Goal: Information Seeking & Learning: Understand process/instructions

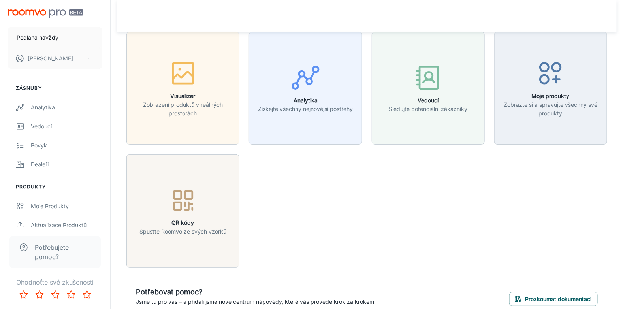
scroll to position [38, 0]
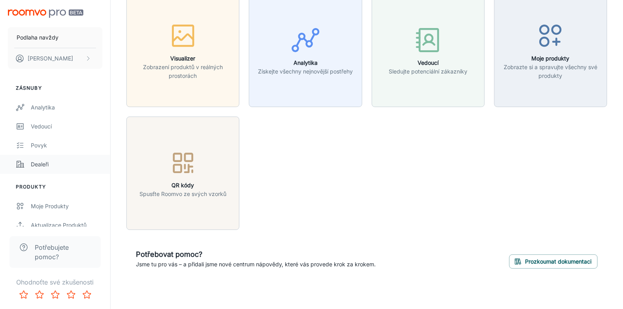
click at [66, 164] on div "Dealeři" at bounding box center [67, 164] width 72 height 9
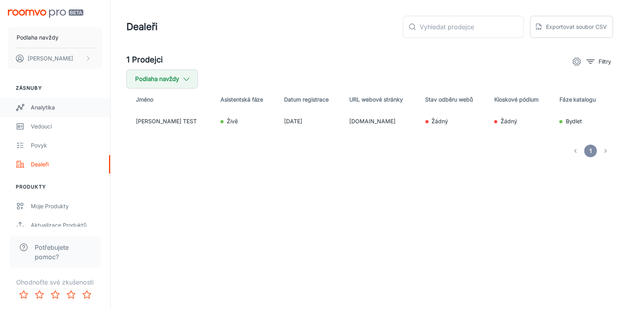
click at [47, 111] on link "Analytika" at bounding box center [55, 107] width 110 height 19
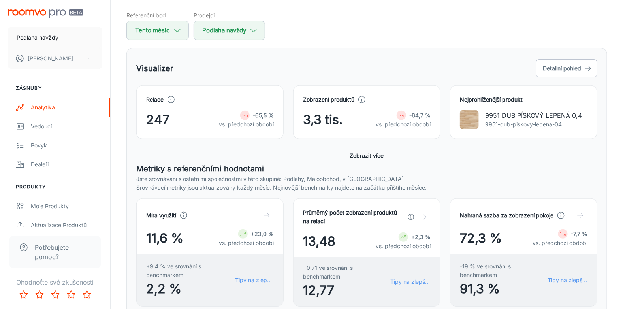
scroll to position [79, 0]
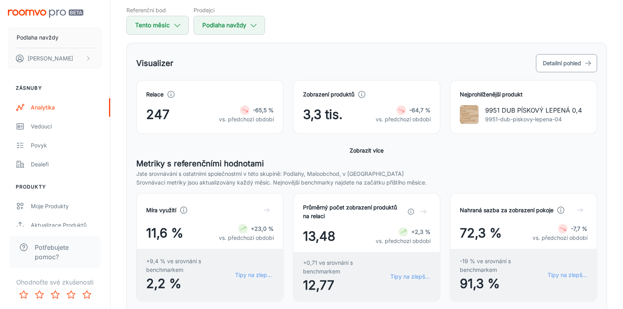
click at [554, 58] on font "Detailní pohled" at bounding box center [562, 62] width 38 height 9
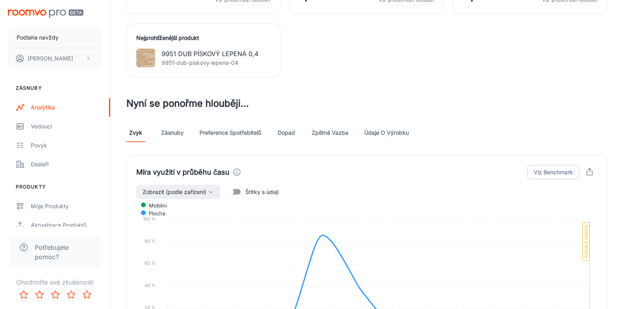
scroll to position [316, 0]
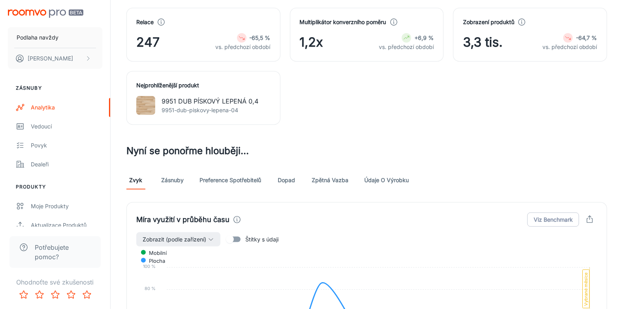
click at [200, 106] on p "9951-dub-piskovy-lepena-04" at bounding box center [210, 110] width 97 height 9
click at [171, 79] on div "Nejprohlíženější produkt 9951 DUB PÍSKOVÝ LEPENÁ 0,4 9951-dub-piskovy-lepena-04" at bounding box center [203, 98] width 154 height 54
click at [178, 82] on h4 "Nejprohlíženější produkt" at bounding box center [203, 85] width 134 height 9
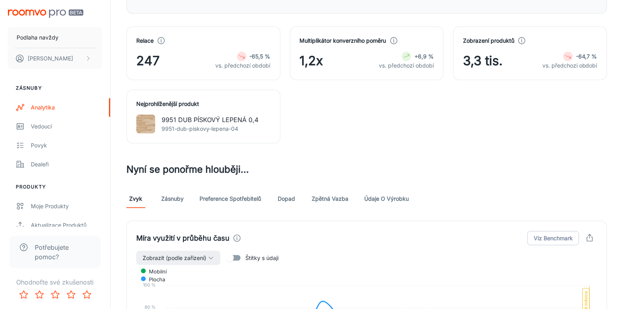
scroll to position [296, 0]
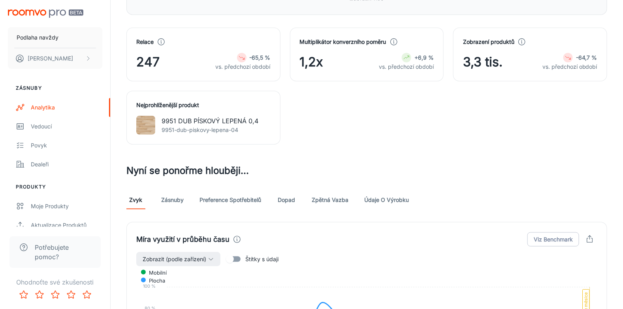
click at [208, 123] on p "9951 DUB PÍSKOVÝ LEPENÁ 0,4" at bounding box center [210, 120] width 97 height 9
click at [186, 109] on div "Nejprohlíženější produkt 9951 DUB PÍSKOVÝ LEPENÁ 0,4 9951-dub-piskovy-lepena-04" at bounding box center [203, 118] width 154 height 54
click at [154, 122] on img at bounding box center [145, 125] width 19 height 19
click at [401, 111] on div "Relace 247 -65,5 % vs. předchozí období Multiplikátor konverzního poměru 1,2x +…" at bounding box center [362, 81] width 490 height 126
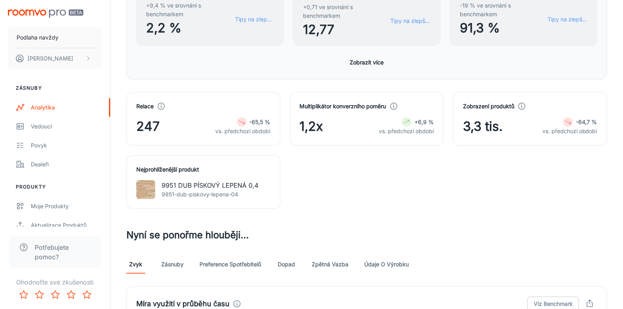
scroll to position [217, 0]
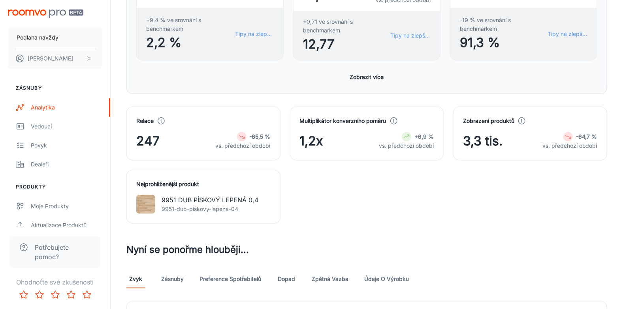
click at [239, 136] on icon at bounding box center [242, 137] width 6 height 6
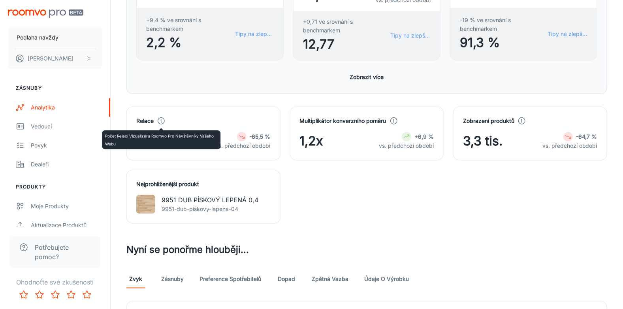
click at [163, 119] on icon at bounding box center [161, 121] width 9 height 9
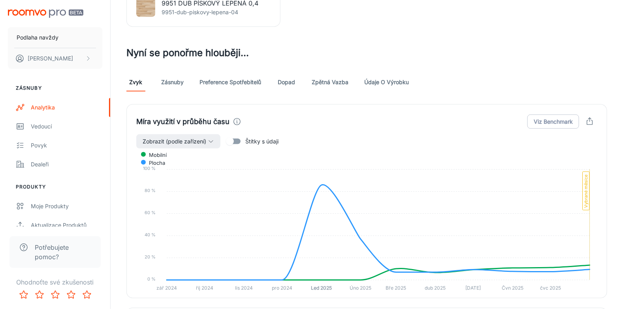
scroll to position [414, 0]
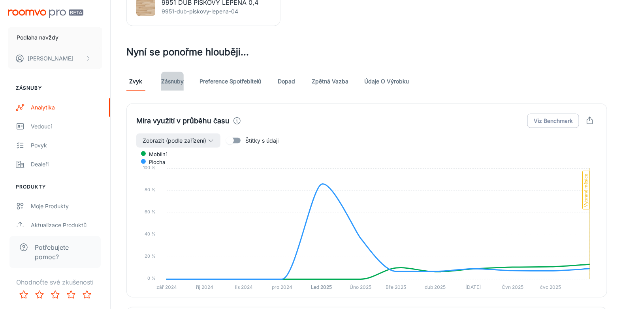
click at [169, 83] on link "Zásnuby" at bounding box center [172, 81] width 23 height 19
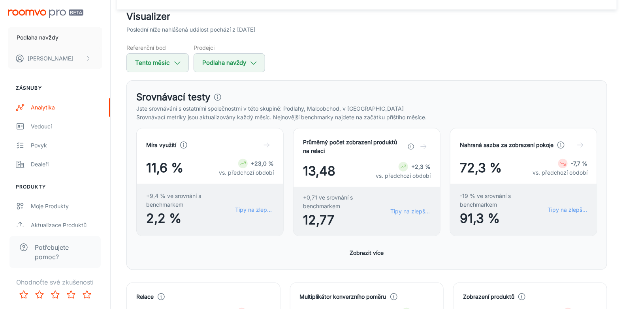
scroll to position [39, 0]
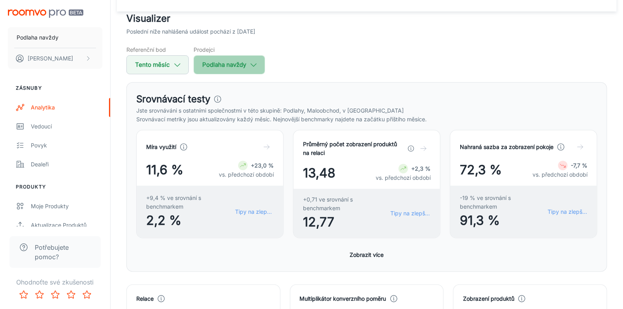
click at [239, 68] on font "Podlaha navždy" at bounding box center [224, 65] width 44 height 10
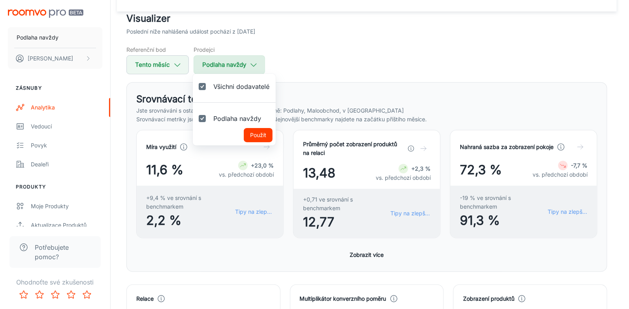
click at [239, 68] on div at bounding box center [314, 154] width 629 height 309
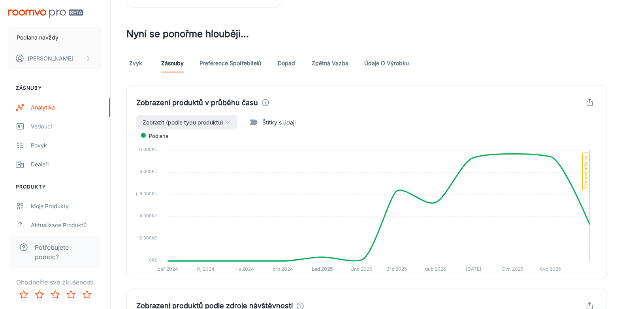
scroll to position [435, 0]
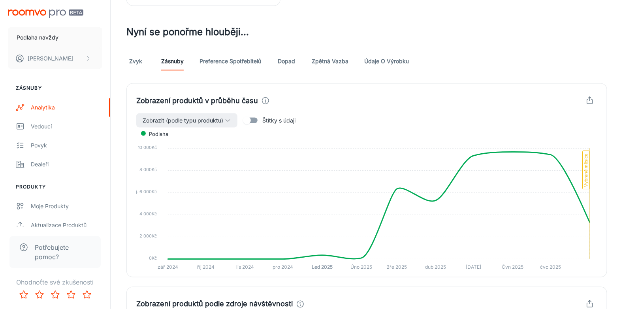
click at [293, 62] on link "Dopad" at bounding box center [286, 61] width 19 height 19
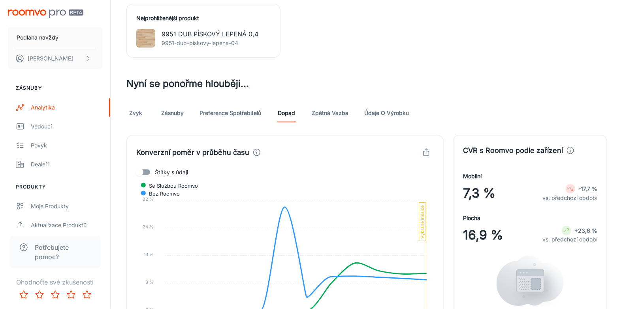
scroll to position [435, 0]
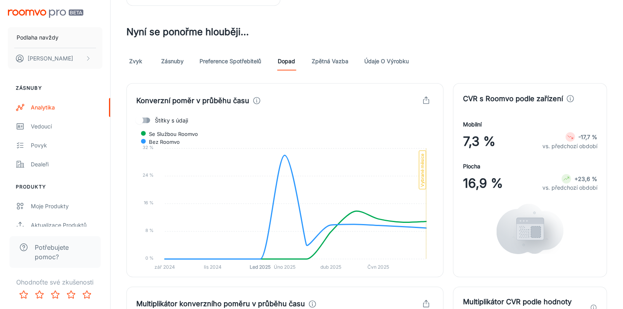
click at [137, 119] on input "Štítky s údaji" at bounding box center [139, 120] width 45 height 15
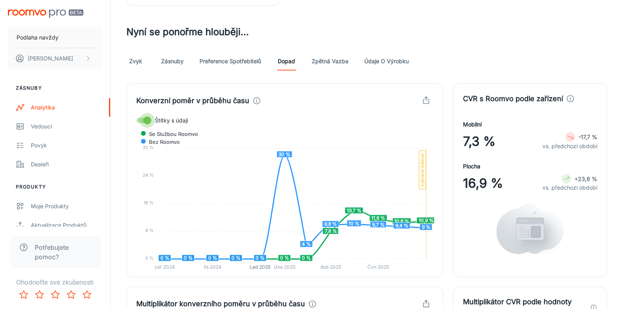
click at [154, 117] on input "Štítky s údaji" at bounding box center [147, 120] width 45 height 15
checkbox input "false"
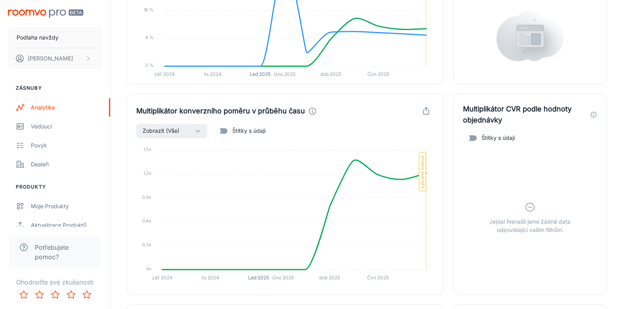
scroll to position [632, 0]
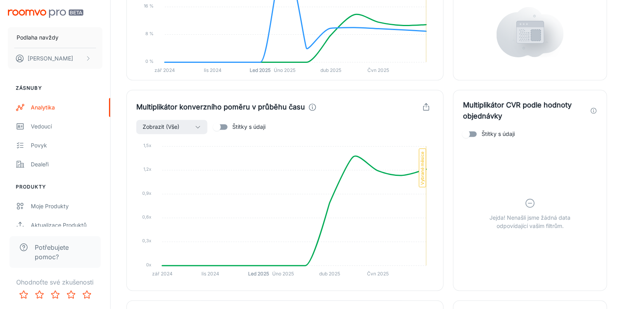
click at [230, 125] on input "Štítky s údaji" at bounding box center [216, 126] width 45 height 15
checkbox input "true"
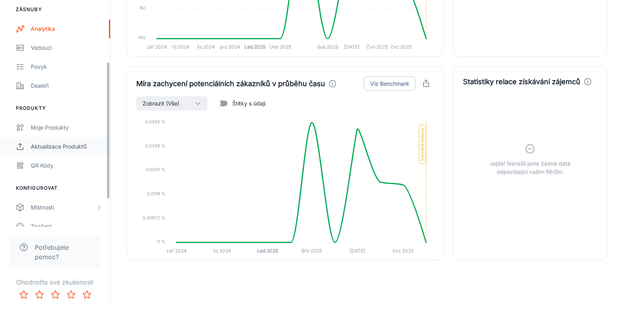
scroll to position [148, 0]
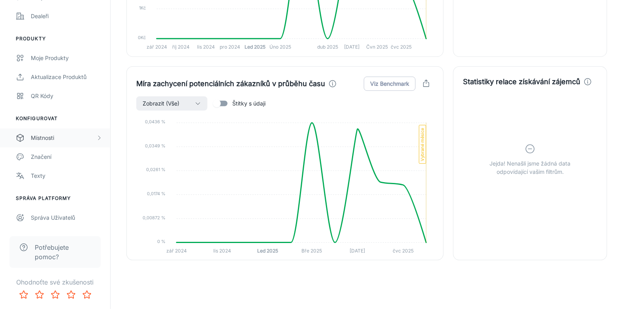
click at [43, 139] on div "Místnosti" at bounding box center [63, 138] width 65 height 9
click at [63, 79] on div "Aktualizace produktů" at bounding box center [67, 77] width 72 height 9
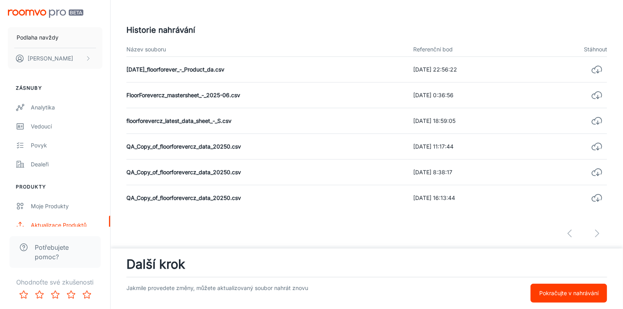
scroll to position [213, 0]
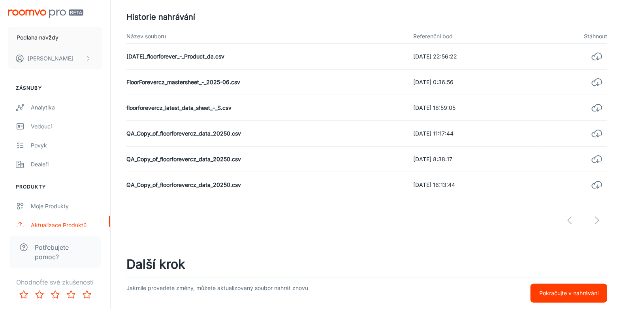
click at [177, 109] on td "floorforevercz_latest_data_sheet_-_S.csv" at bounding box center [266, 108] width 281 height 26
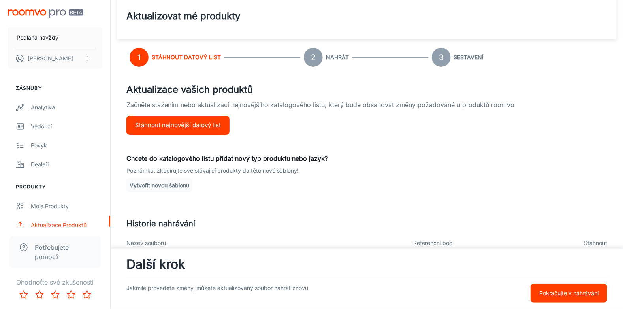
scroll to position [0, 0]
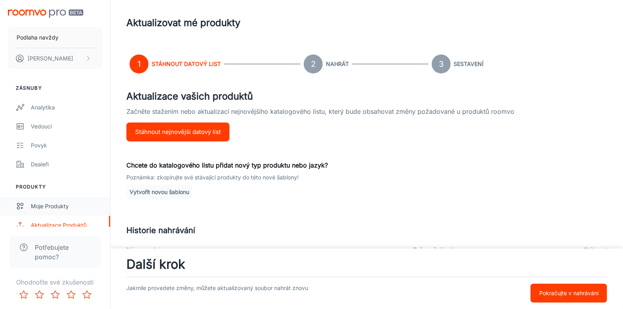
click at [62, 202] on div "Moje produkty" at bounding box center [67, 206] width 72 height 9
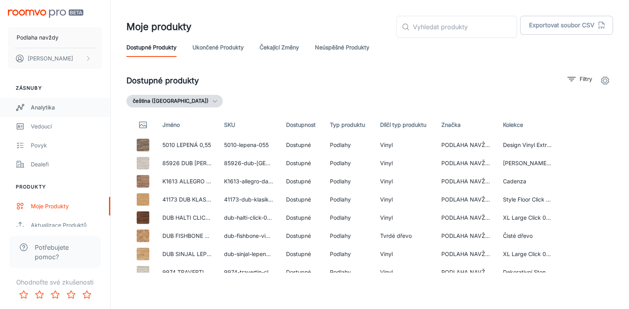
click at [53, 111] on div "Analytika" at bounding box center [67, 107] width 72 height 9
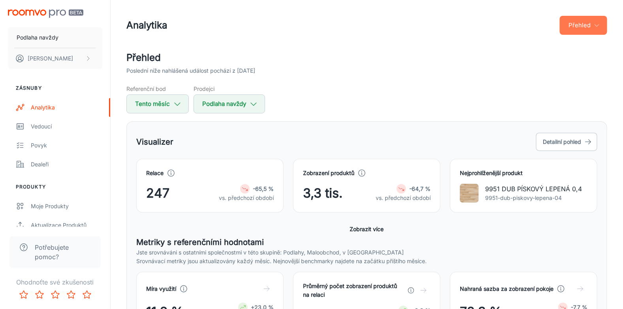
click at [579, 20] on font "Přehled" at bounding box center [580, 25] width 22 height 10
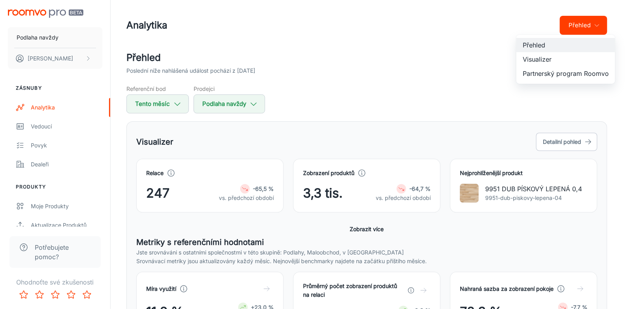
click at [573, 58] on li "Visualizer" at bounding box center [565, 59] width 99 height 14
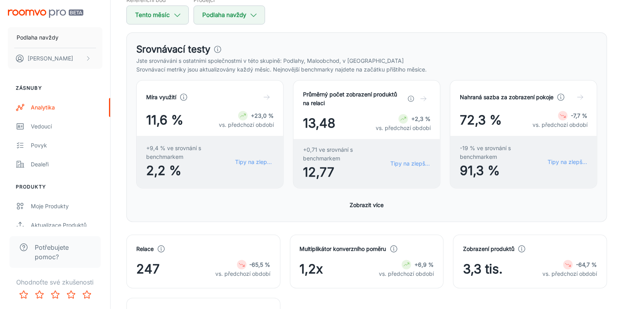
scroll to position [39, 0]
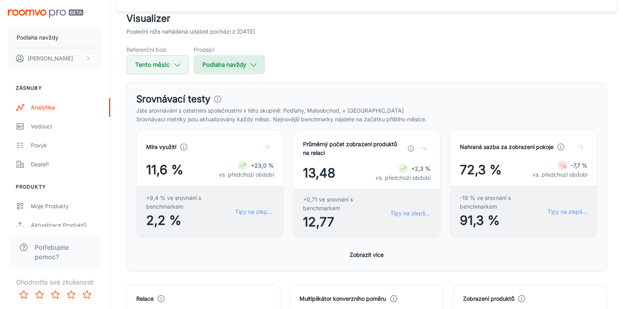
click at [237, 68] on font "Podlaha navždy" at bounding box center [224, 65] width 44 height 10
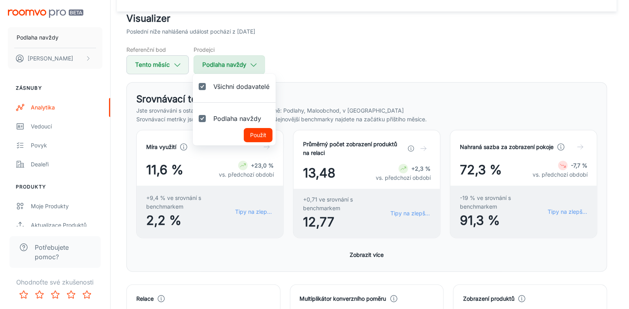
click at [237, 68] on div at bounding box center [314, 154] width 629 height 309
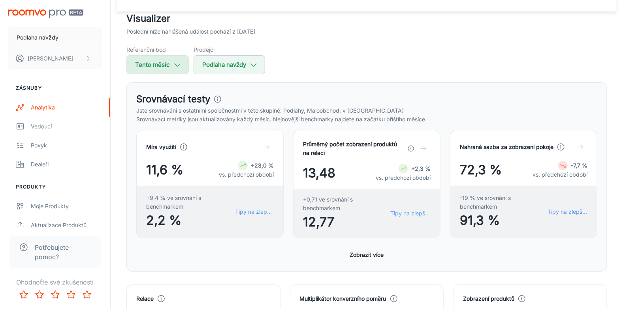
click at [173, 69] on button "Tento měsíc" at bounding box center [157, 64] width 62 height 19
select select "7"
select select "2025"
select select "7"
select select "2025"
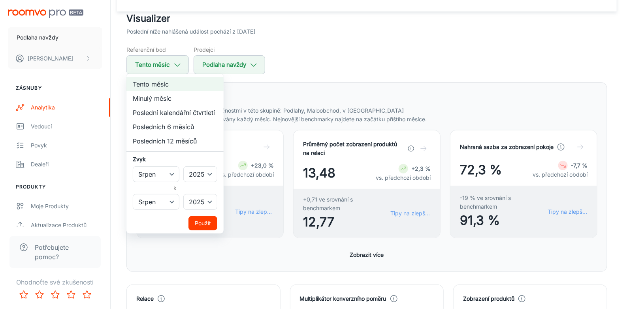
click at [176, 99] on li "Minulý měsíc" at bounding box center [174, 98] width 97 height 14
select select "6"
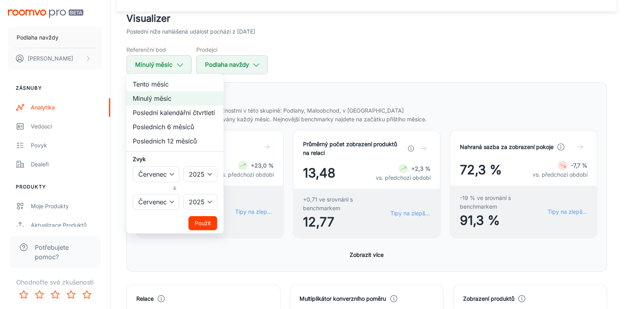
click at [155, 68] on div at bounding box center [314, 154] width 629 height 309
select select "7"
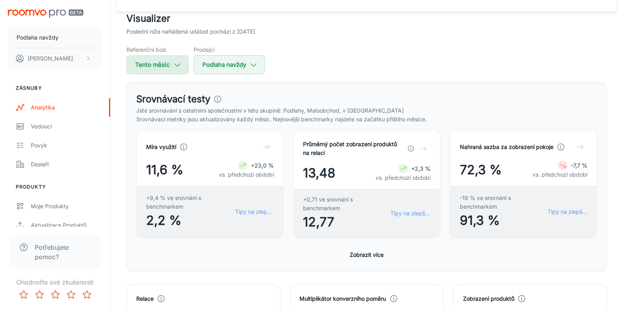
click at [154, 68] on font "Tento měsíc" at bounding box center [152, 65] width 35 height 10
select select "7"
select select "2025"
select select "7"
select select "2025"
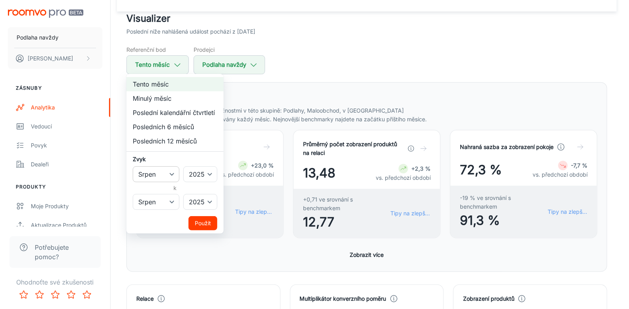
click at [168, 176] on select "Leden Únor Březen Duben Květen Červen Červenec Srpen Září Říjen Listopad Prosin…" at bounding box center [156, 174] width 47 height 16
click at [167, 178] on select "Leden Únor Březen Duben Květen Červen Červenec Srpen Září Říjen Listopad Prosin…" at bounding box center [156, 174] width 47 height 16
click at [357, 66] on div at bounding box center [314, 154] width 629 height 309
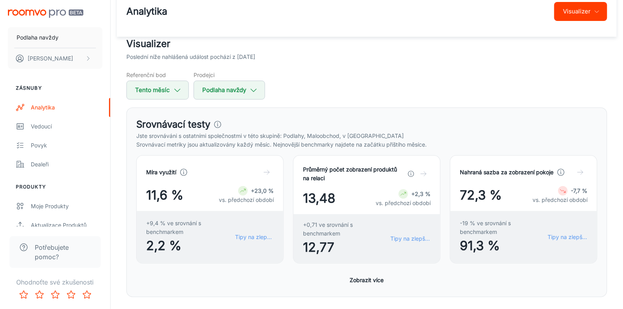
scroll to position [0, 0]
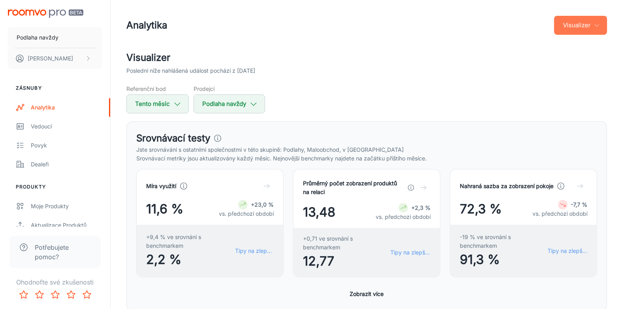
click at [586, 23] on font "Visualizer" at bounding box center [577, 25] width 28 height 10
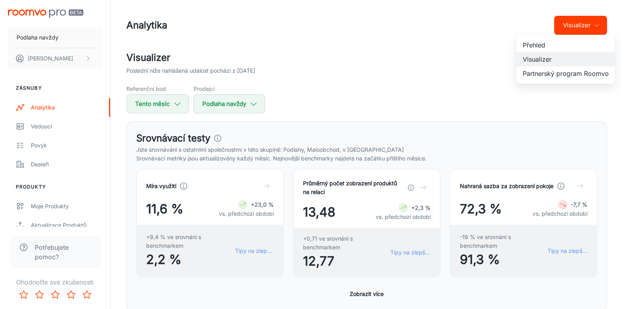
click at [476, 96] on div at bounding box center [314, 154] width 629 height 309
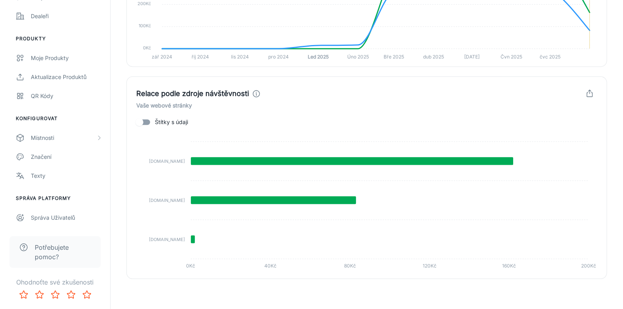
scroll to position [849, 0]
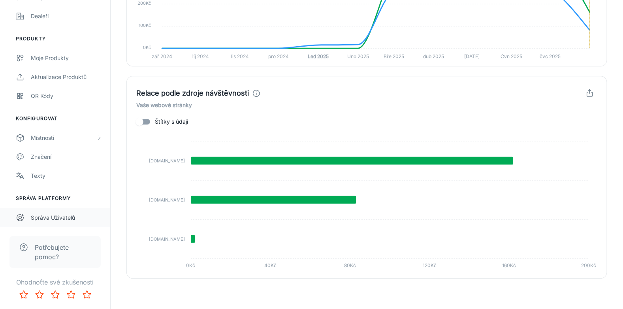
click at [58, 218] on div "Správa uživatelů" at bounding box center [67, 217] width 72 height 9
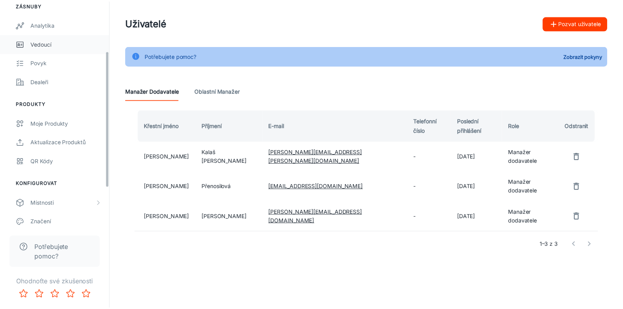
scroll to position [69, 0]
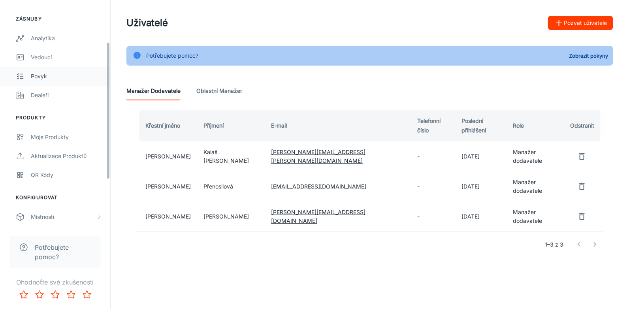
click at [58, 76] on div "Povyk" at bounding box center [67, 76] width 72 height 9
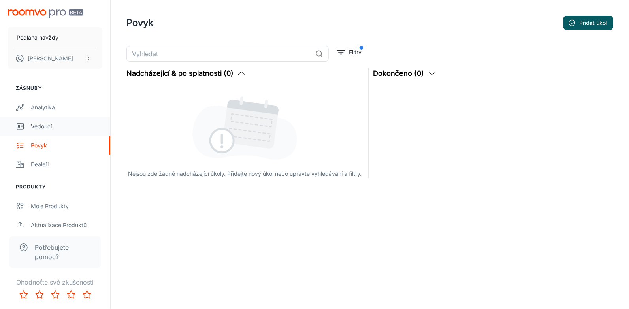
click at [54, 127] on div "Vedoucí" at bounding box center [67, 126] width 72 height 9
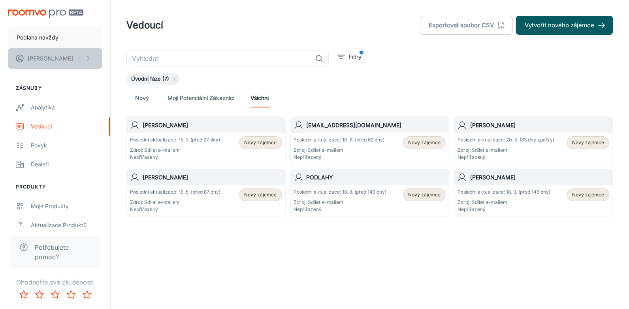
click at [46, 63] on button "[PERSON_NAME]" at bounding box center [55, 58] width 94 height 21
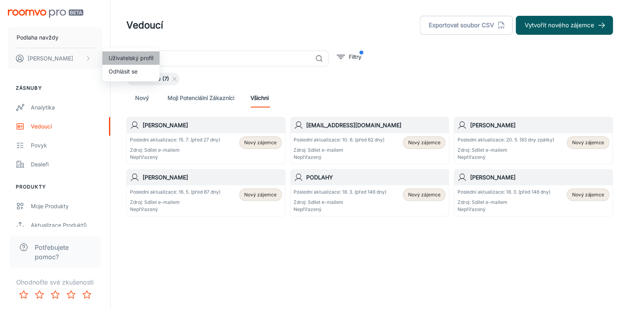
click at [112, 60] on li "Uživatelský profil" at bounding box center [130, 57] width 57 height 13
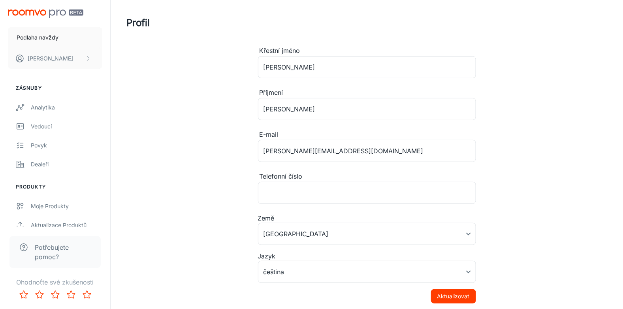
click at [45, 11] on img "Posouvatelný obsah" at bounding box center [45, 13] width 75 height 8
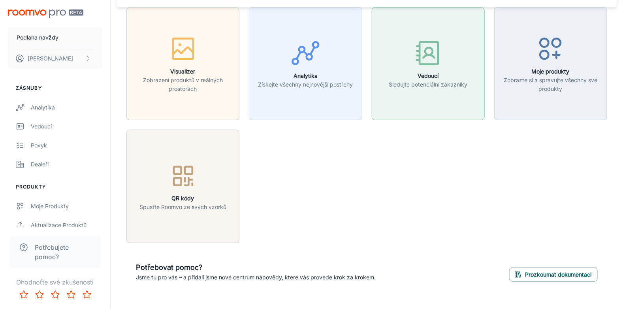
scroll to position [38, 0]
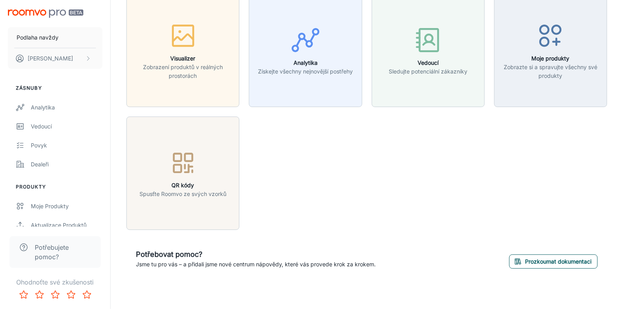
click at [584, 260] on font "Prozkoumat dokumentaci" at bounding box center [558, 261] width 66 height 9
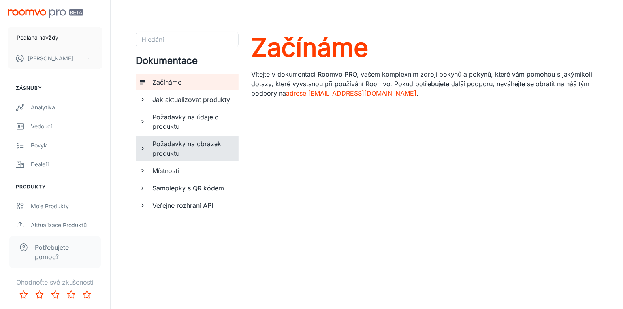
click at [157, 154] on h6 "Požadavky na obrázek produktu" at bounding box center [193, 148] width 80 height 19
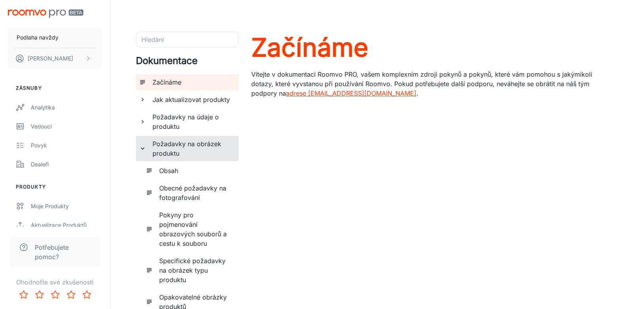
click at [157, 154] on h6 "Požadavky na obrázek produktu" at bounding box center [193, 148] width 80 height 19
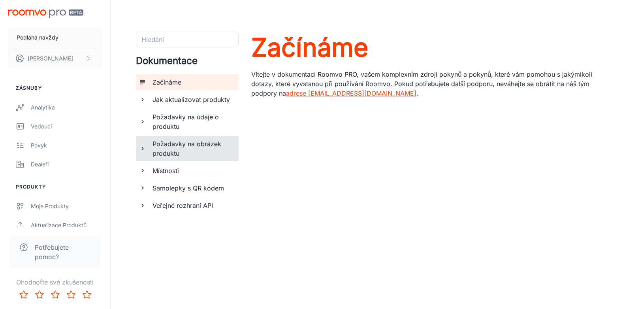
click at [158, 164] on div "Místnosti" at bounding box center [192, 171] width 86 height 16
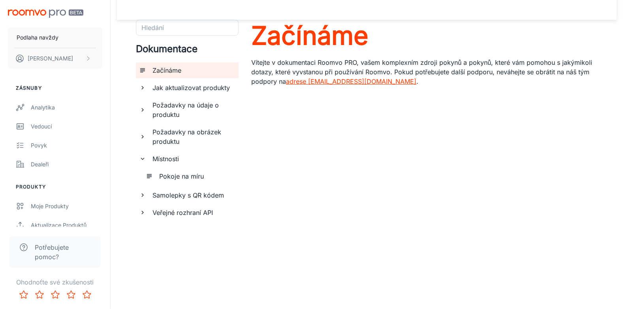
scroll to position [18, 0]
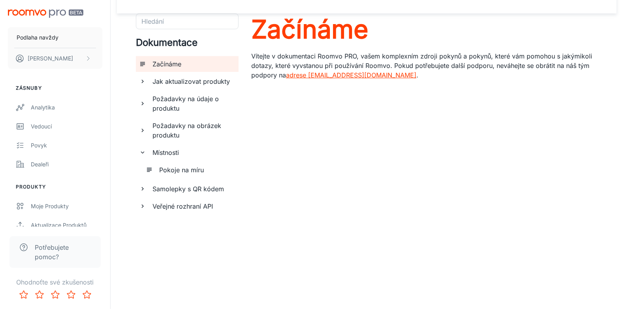
click at [228, 184] on h6 "Samolepky s QR kódem" at bounding box center [193, 188] width 80 height 9
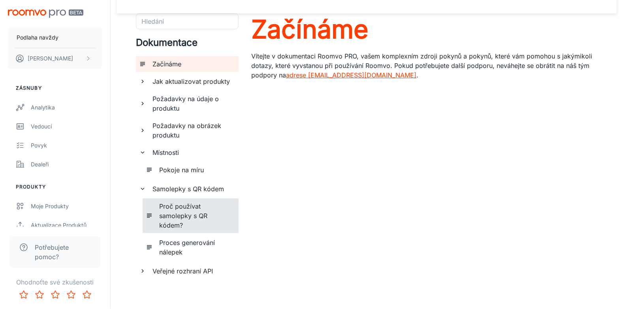
click at [214, 214] on h6 "Proč používat samolepky s QR kódem?" at bounding box center [195, 215] width 73 height 28
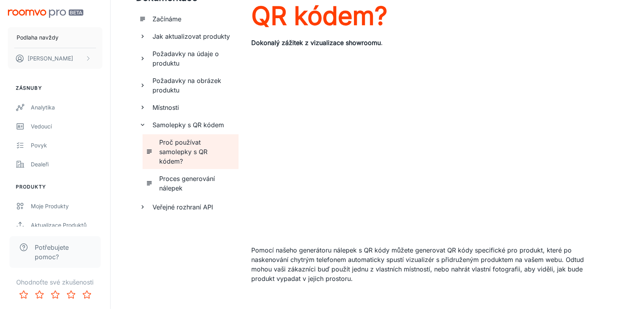
scroll to position [72, 0]
